Goal: Navigation & Orientation: Understand site structure

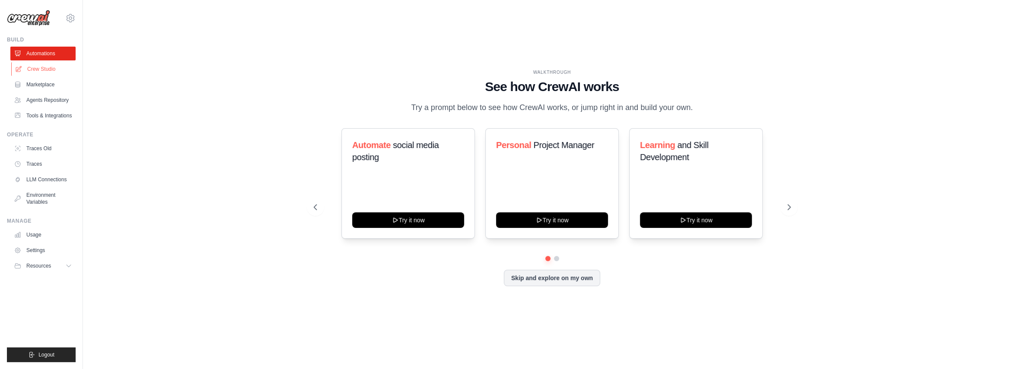
click at [48, 66] on link "Crew Studio" at bounding box center [43, 69] width 65 height 14
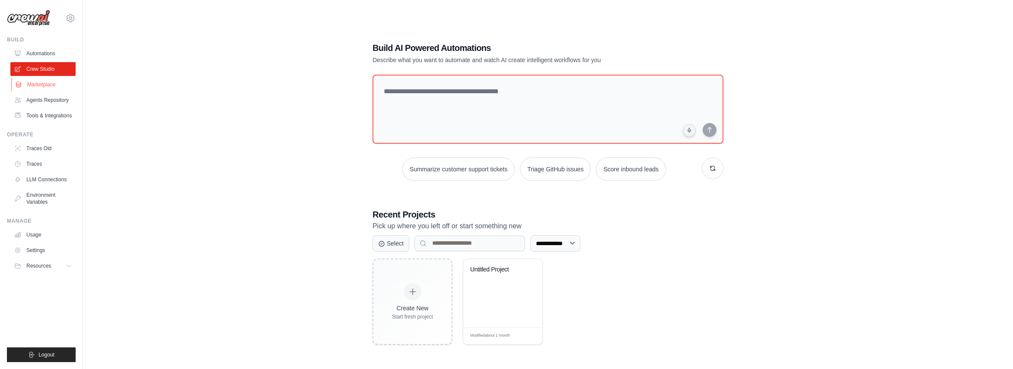
click at [40, 86] on link "Marketplace" at bounding box center [43, 85] width 65 height 14
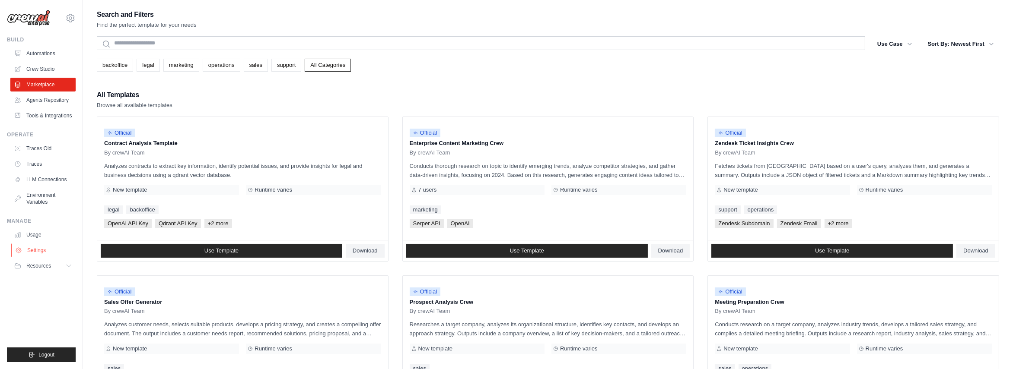
click at [40, 246] on link "Settings" at bounding box center [43, 251] width 65 height 14
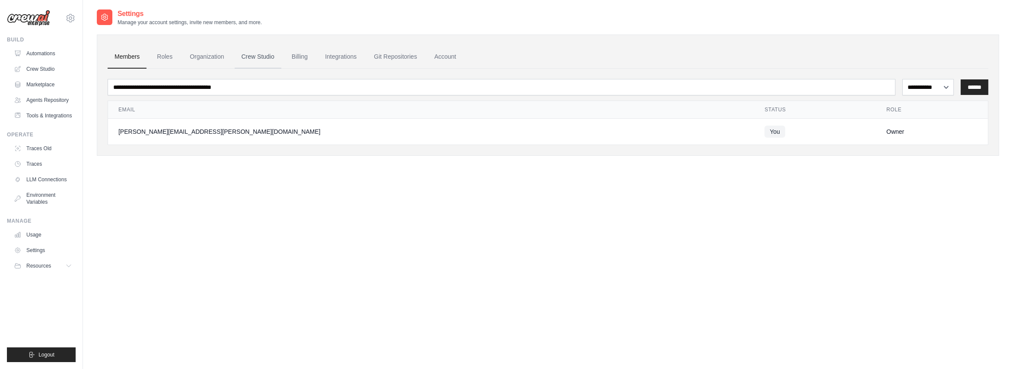
click at [269, 56] on link "Crew Studio" at bounding box center [258, 56] width 47 height 23
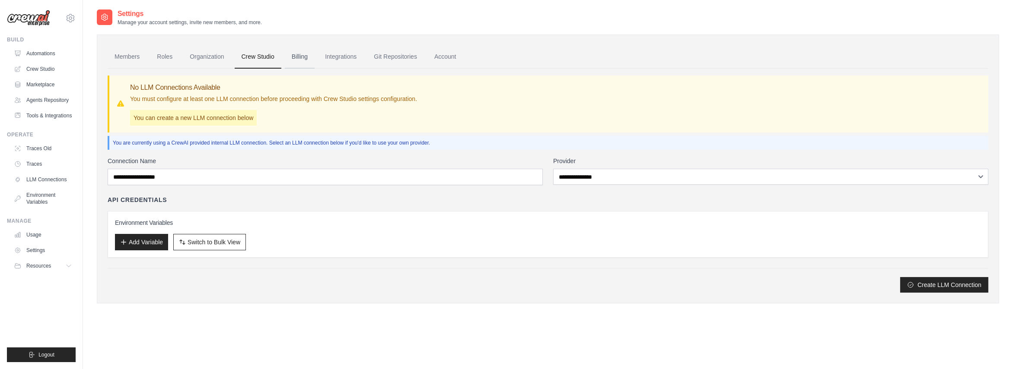
click at [301, 58] on link "Billing" at bounding box center [300, 56] width 30 height 23
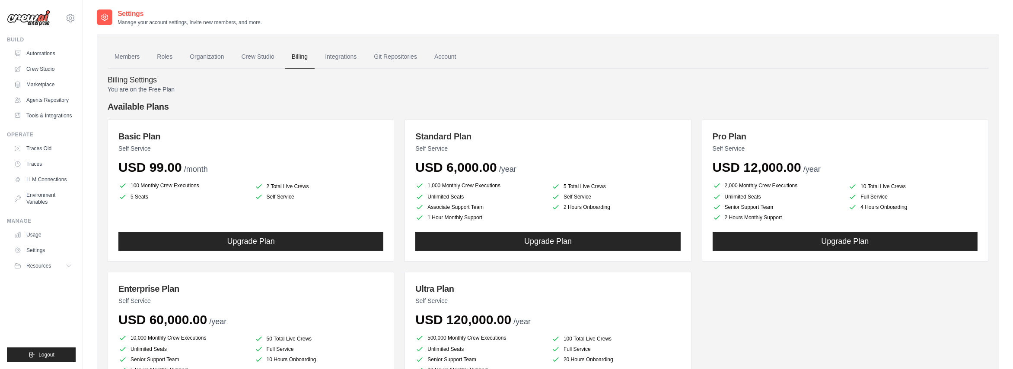
click at [147, 106] on h4 "Available Plans" at bounding box center [548, 107] width 880 height 12
click at [454, 55] on link "Account" at bounding box center [445, 56] width 36 height 23
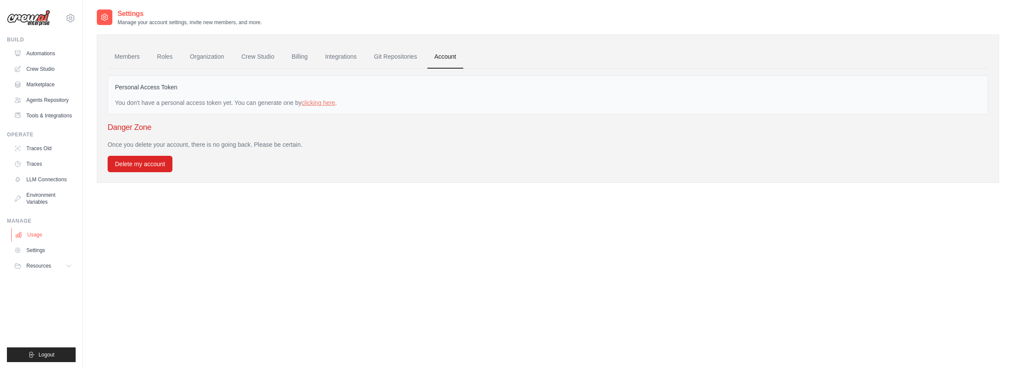
click at [33, 233] on link "Usage" at bounding box center [43, 235] width 65 height 14
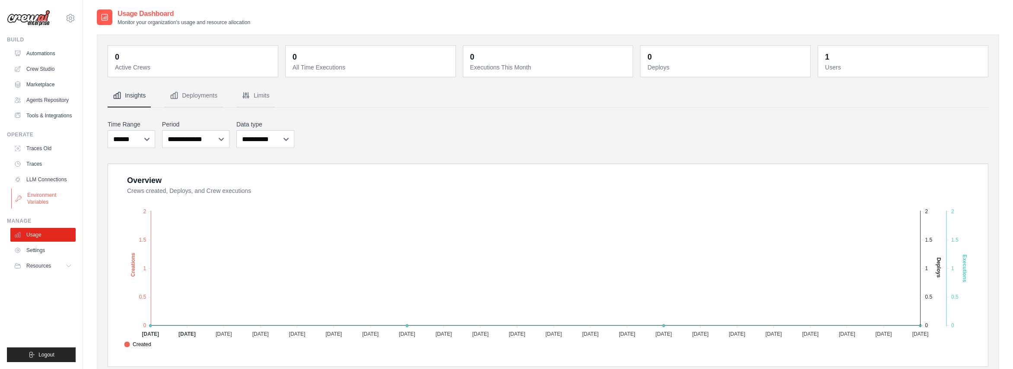
click at [36, 196] on link "Environment Variables" at bounding box center [43, 198] width 65 height 21
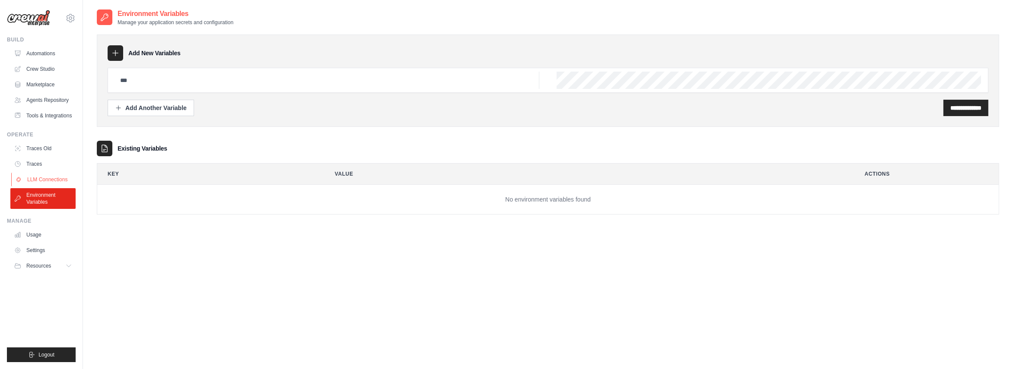
click at [45, 179] on link "LLM Connections" at bounding box center [43, 180] width 65 height 14
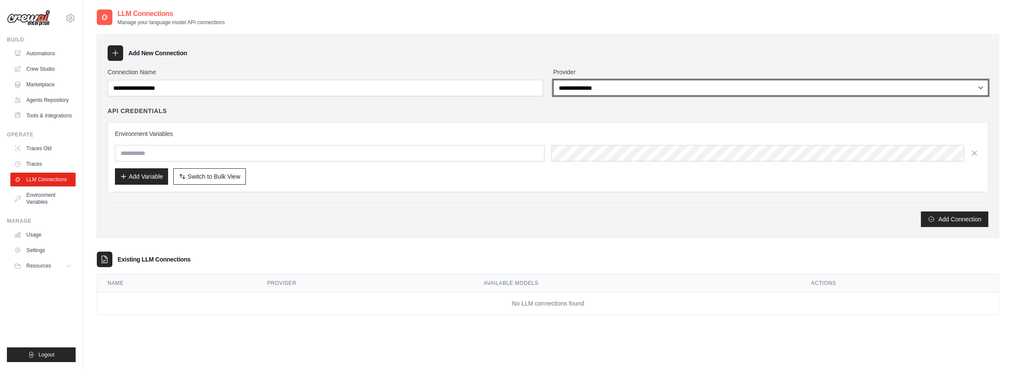
click at [602, 91] on select "**********" at bounding box center [770, 88] width 435 height 16
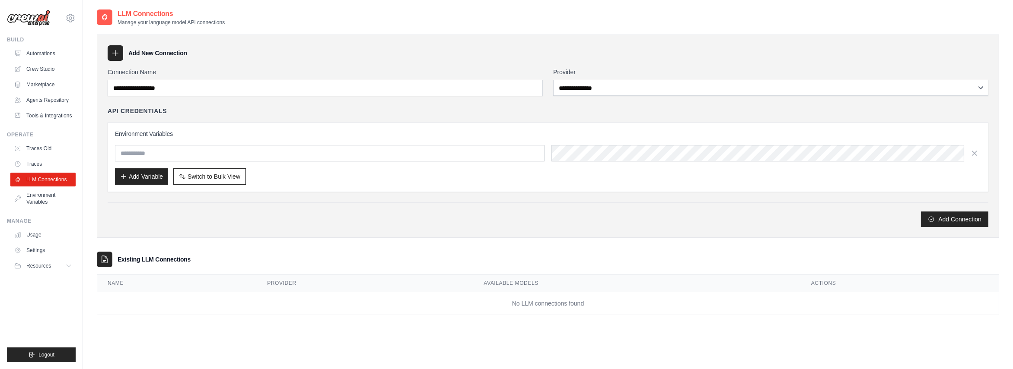
click at [538, 58] on div "Add New Connection" at bounding box center [548, 53] width 880 height 16
click at [33, 161] on link "Traces" at bounding box center [43, 164] width 65 height 14
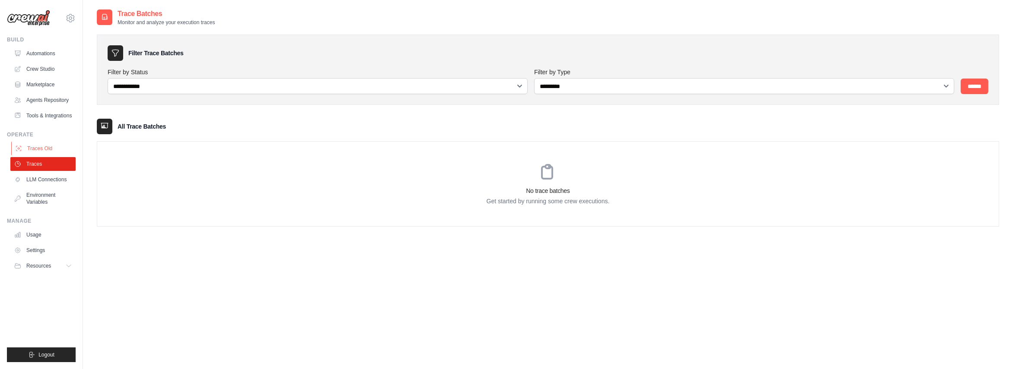
click at [37, 146] on link "Traces Old" at bounding box center [43, 149] width 65 height 14
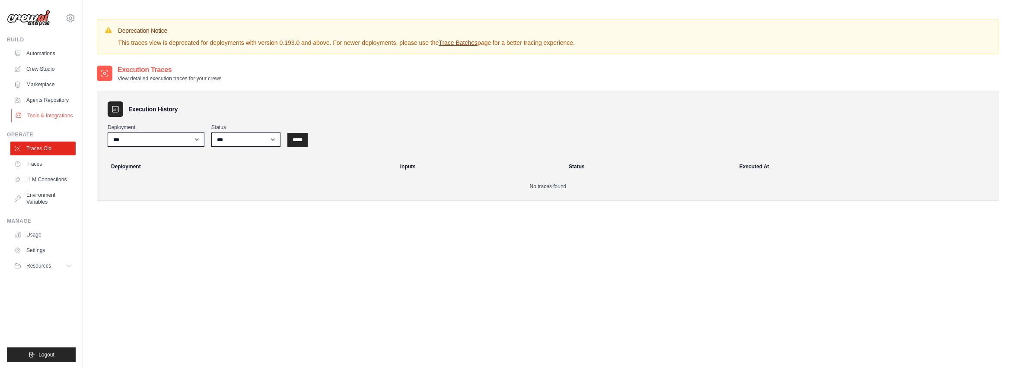
click at [47, 114] on link "Tools & Integrations" at bounding box center [43, 116] width 65 height 14
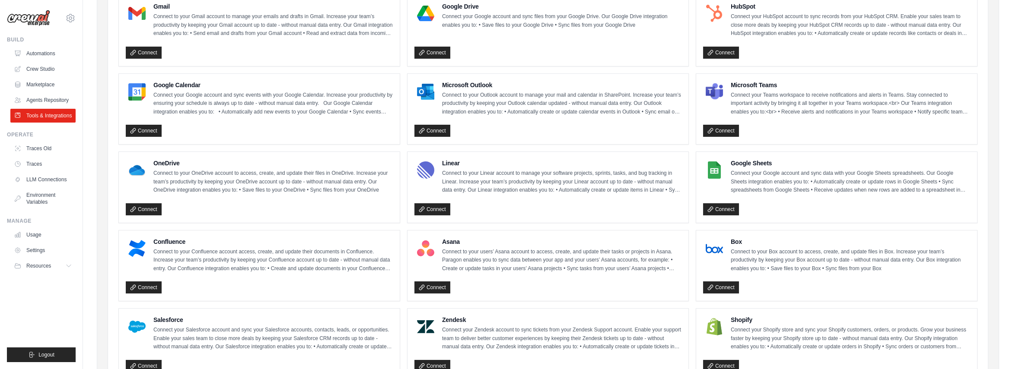
scroll to position [115, 0]
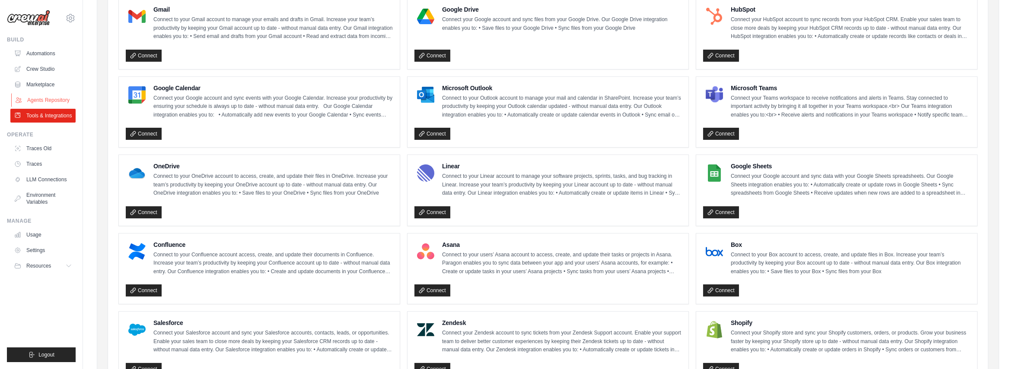
click at [53, 99] on link "Agents Repository" at bounding box center [43, 100] width 65 height 14
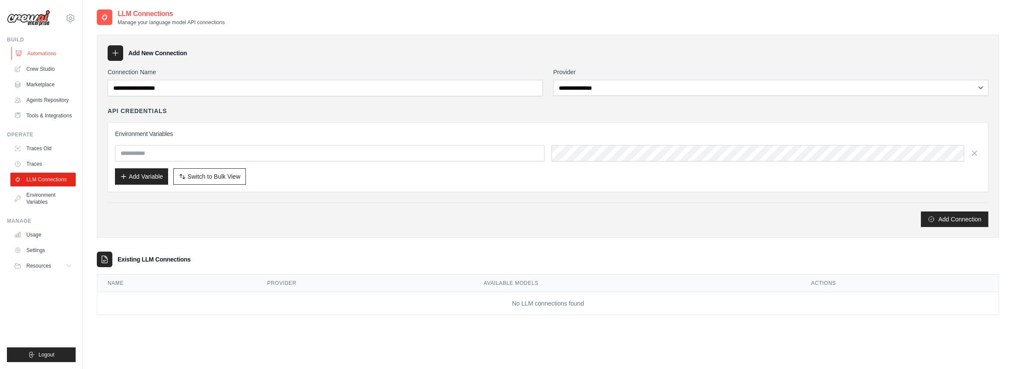
click at [53, 51] on link "Automations" at bounding box center [43, 54] width 65 height 14
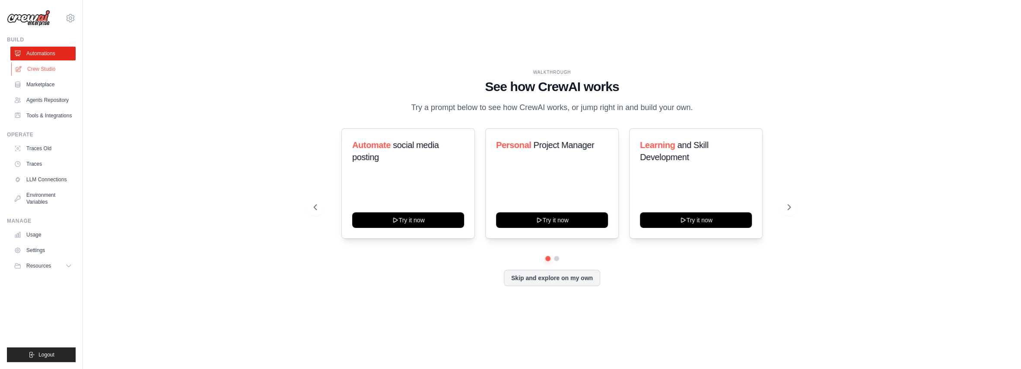
click at [51, 70] on link "Crew Studio" at bounding box center [43, 69] width 65 height 14
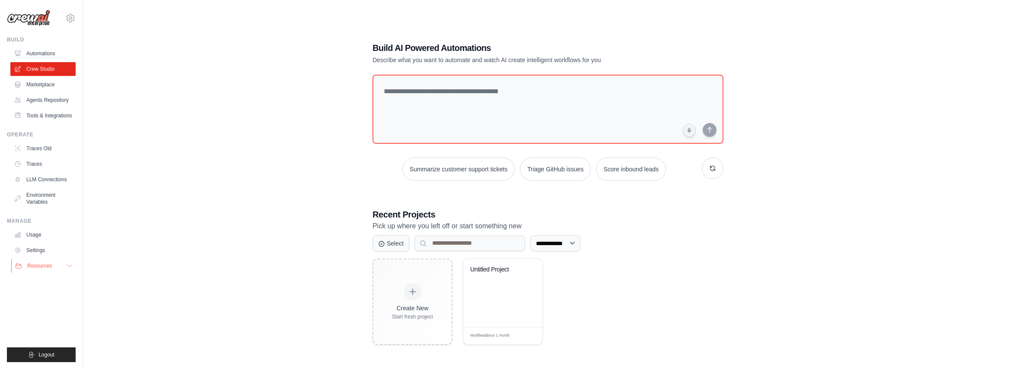
click at [69, 264] on icon at bounding box center [69, 266] width 7 height 7
click at [60, 280] on span "Documentation" at bounding box center [48, 280] width 35 height 7
